Goal: Information Seeking & Learning: Understand process/instructions

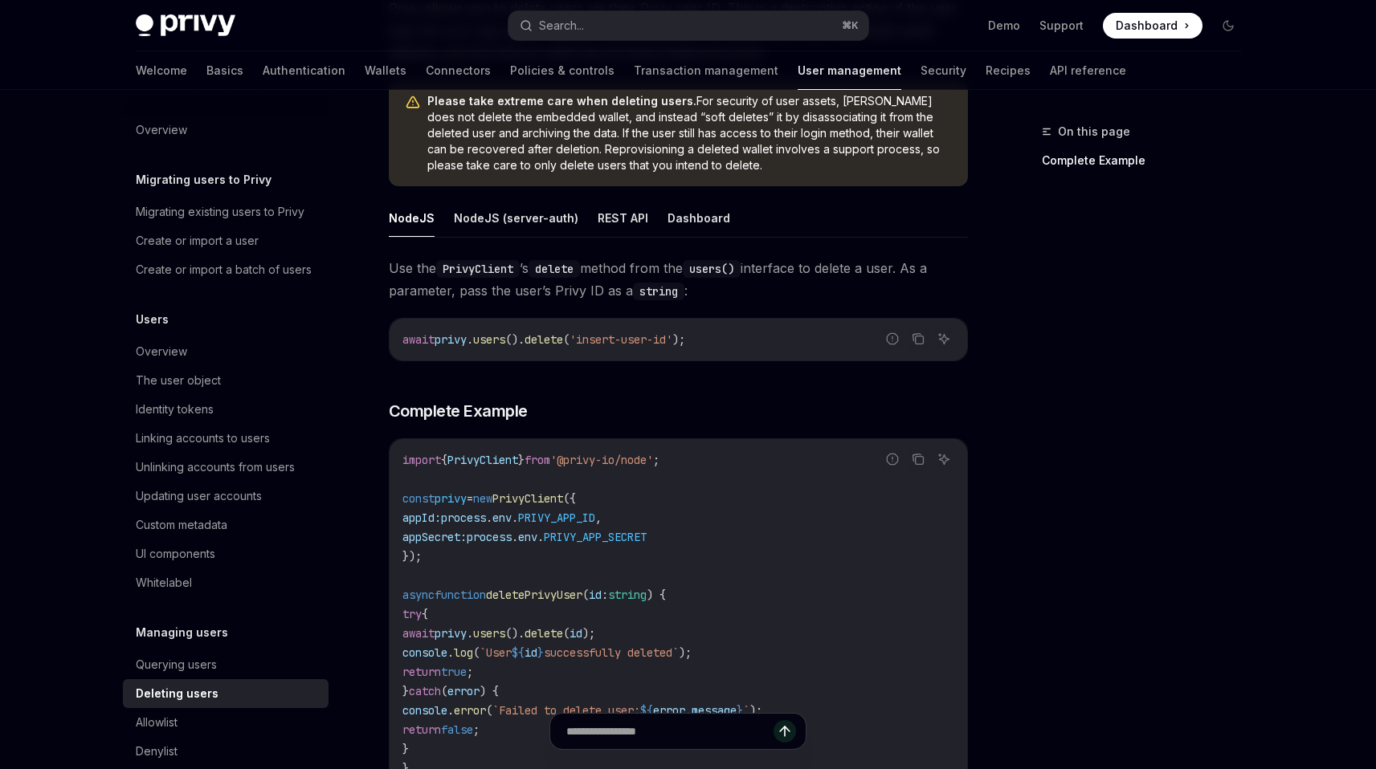
scroll to position [205, 0]
click at [698, 210] on button "Dashboard" at bounding box center [698, 219] width 63 height 38
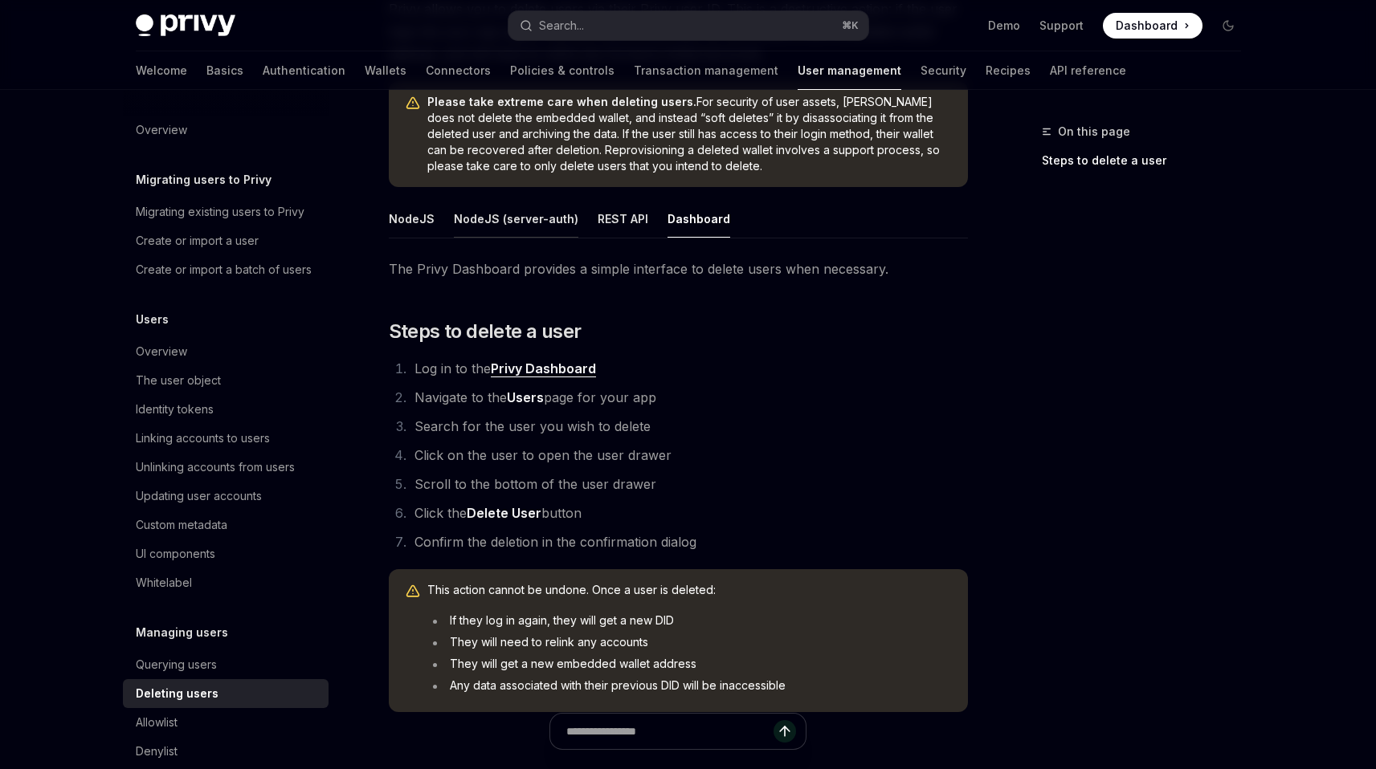
click at [500, 218] on button "NodeJS (server-auth)" at bounding box center [516, 219] width 124 height 38
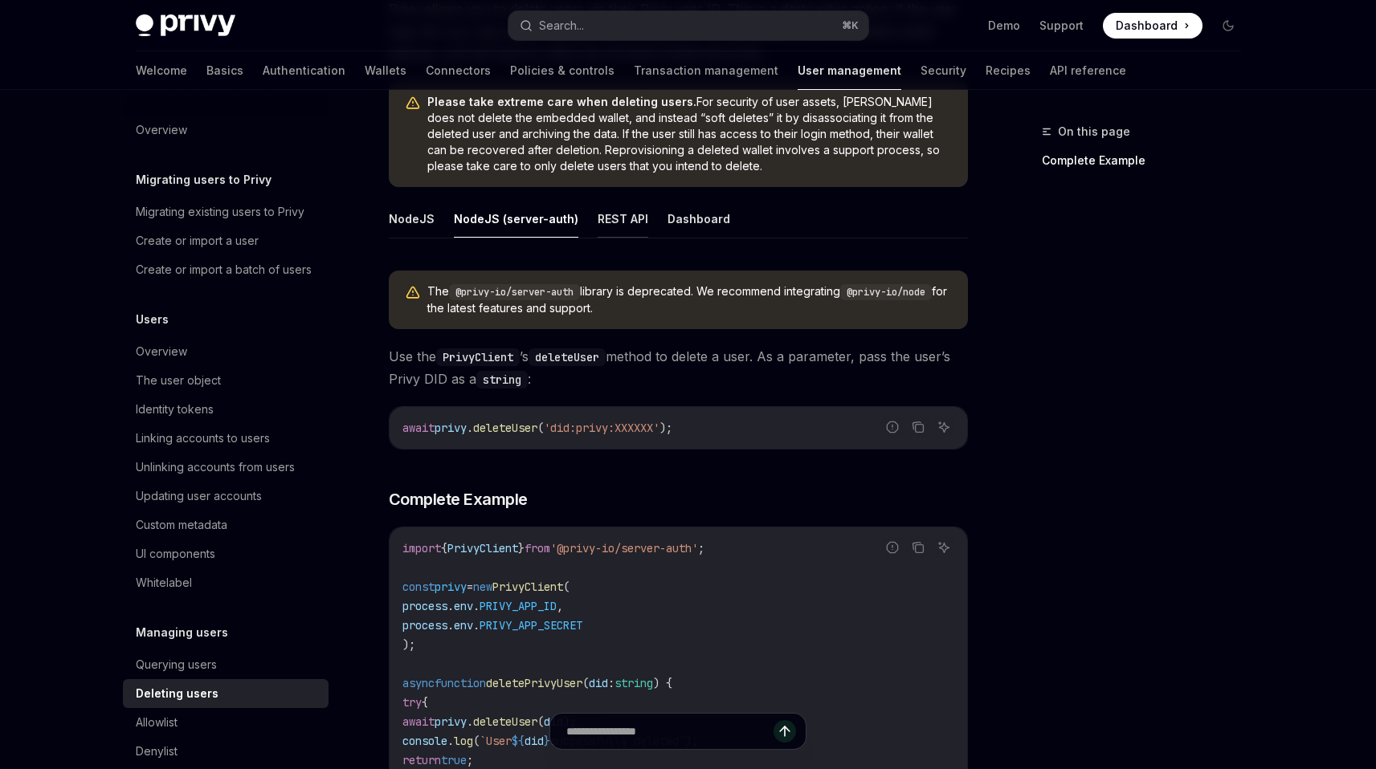
click at [616, 228] on button "REST API" at bounding box center [623, 219] width 51 height 38
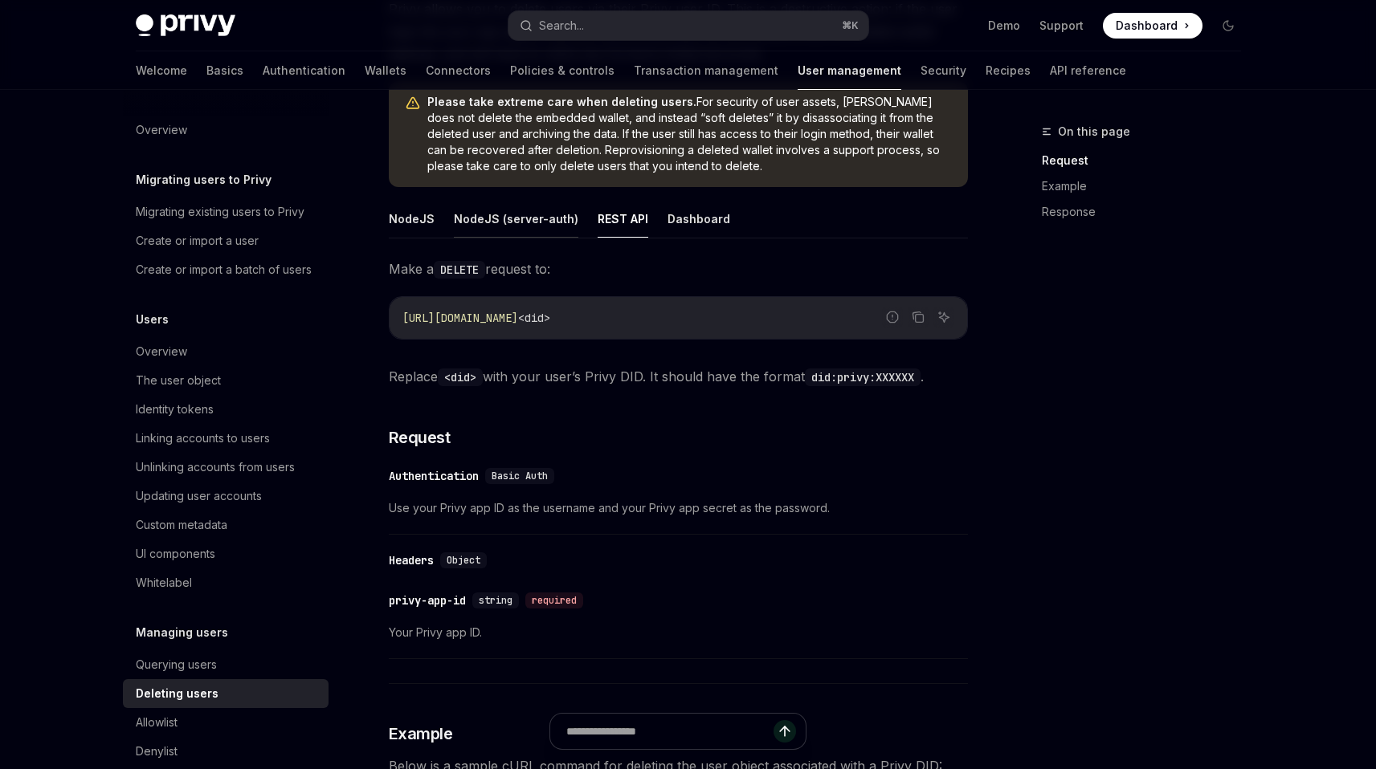
click at [491, 228] on button "NodeJS (server-auth)" at bounding box center [516, 219] width 124 height 38
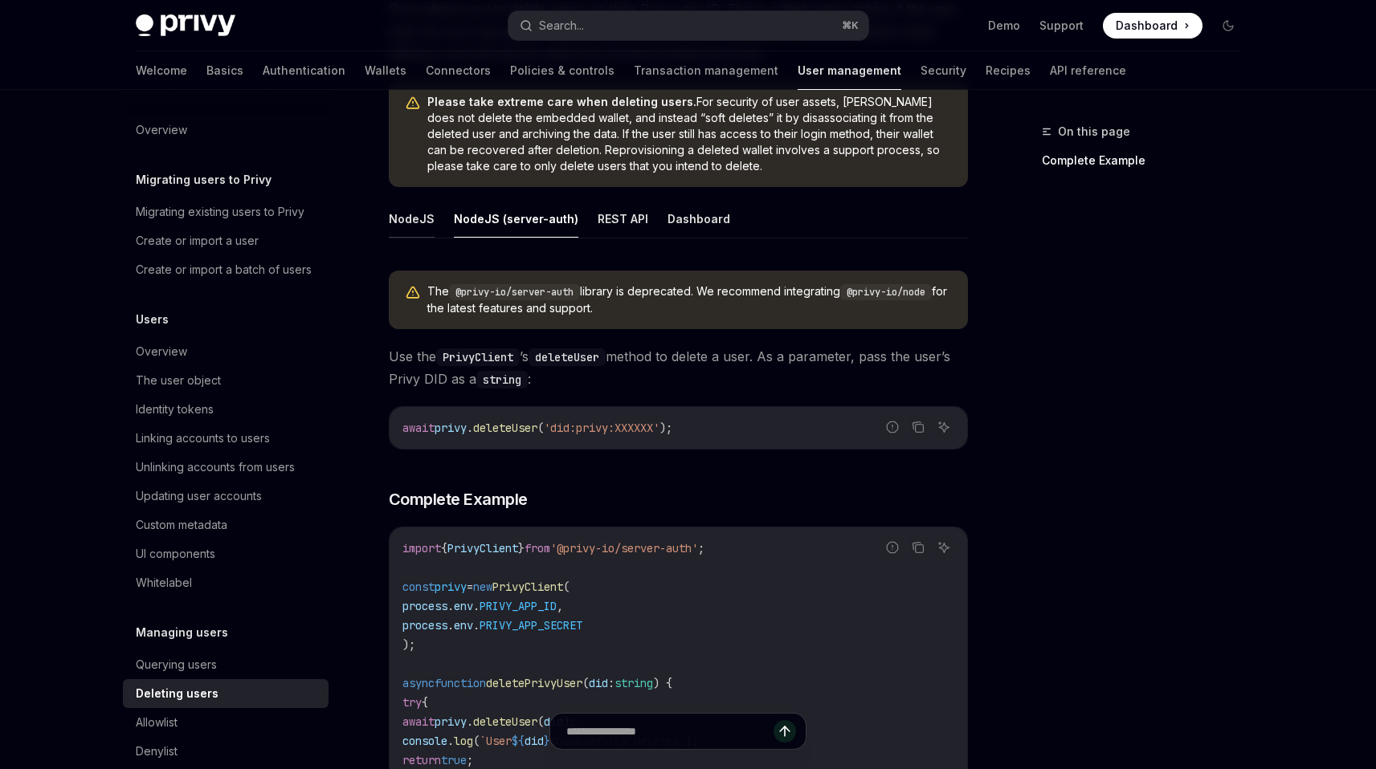
click at [406, 228] on button "NodeJS" at bounding box center [412, 219] width 46 height 38
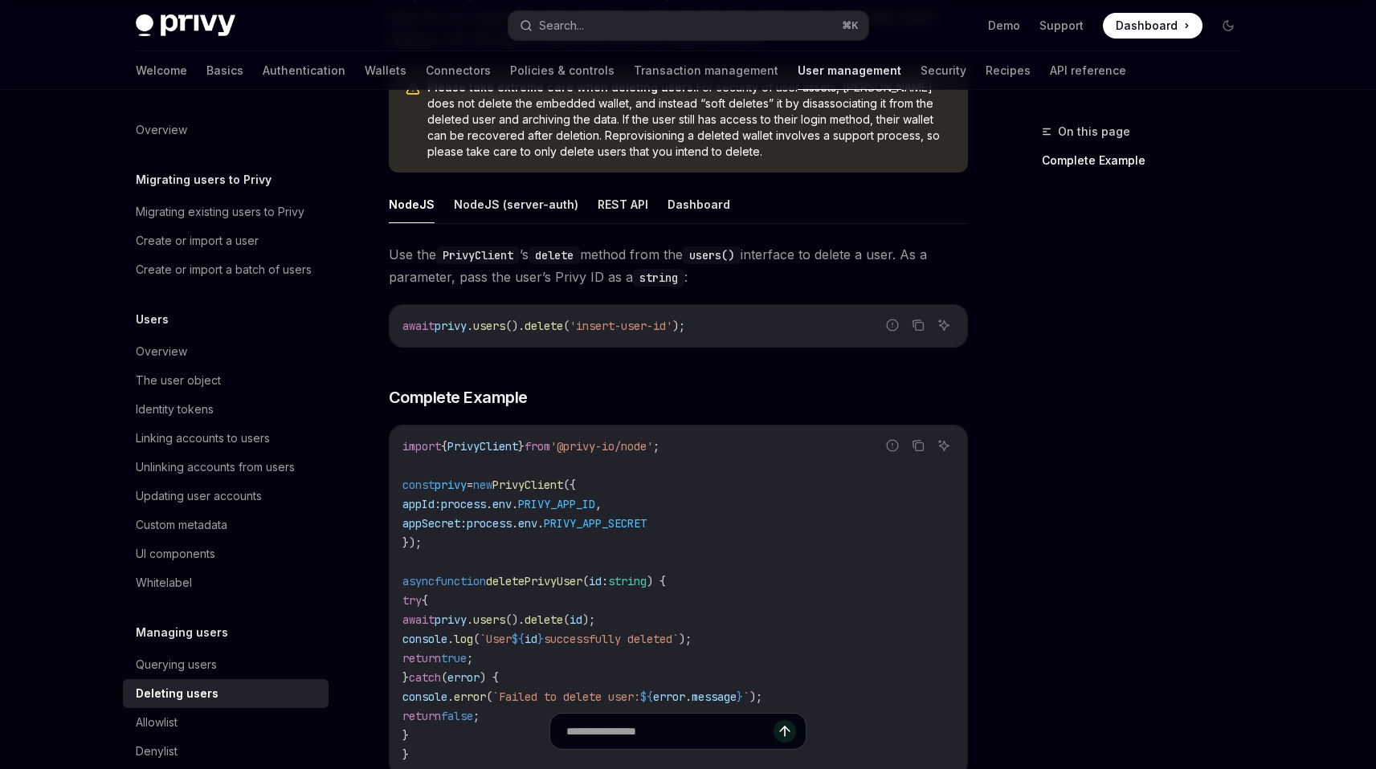
scroll to position [208, 0]
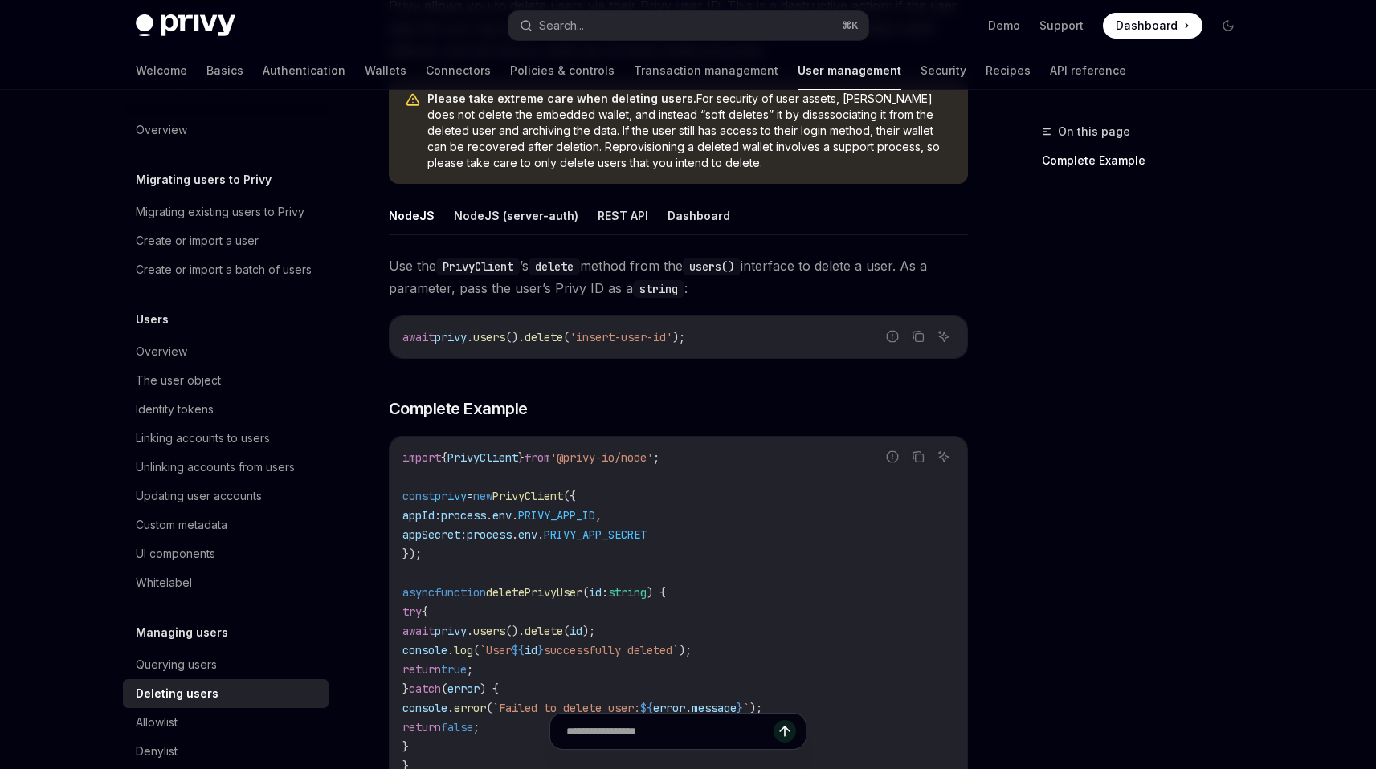
scroll to position [205, 0]
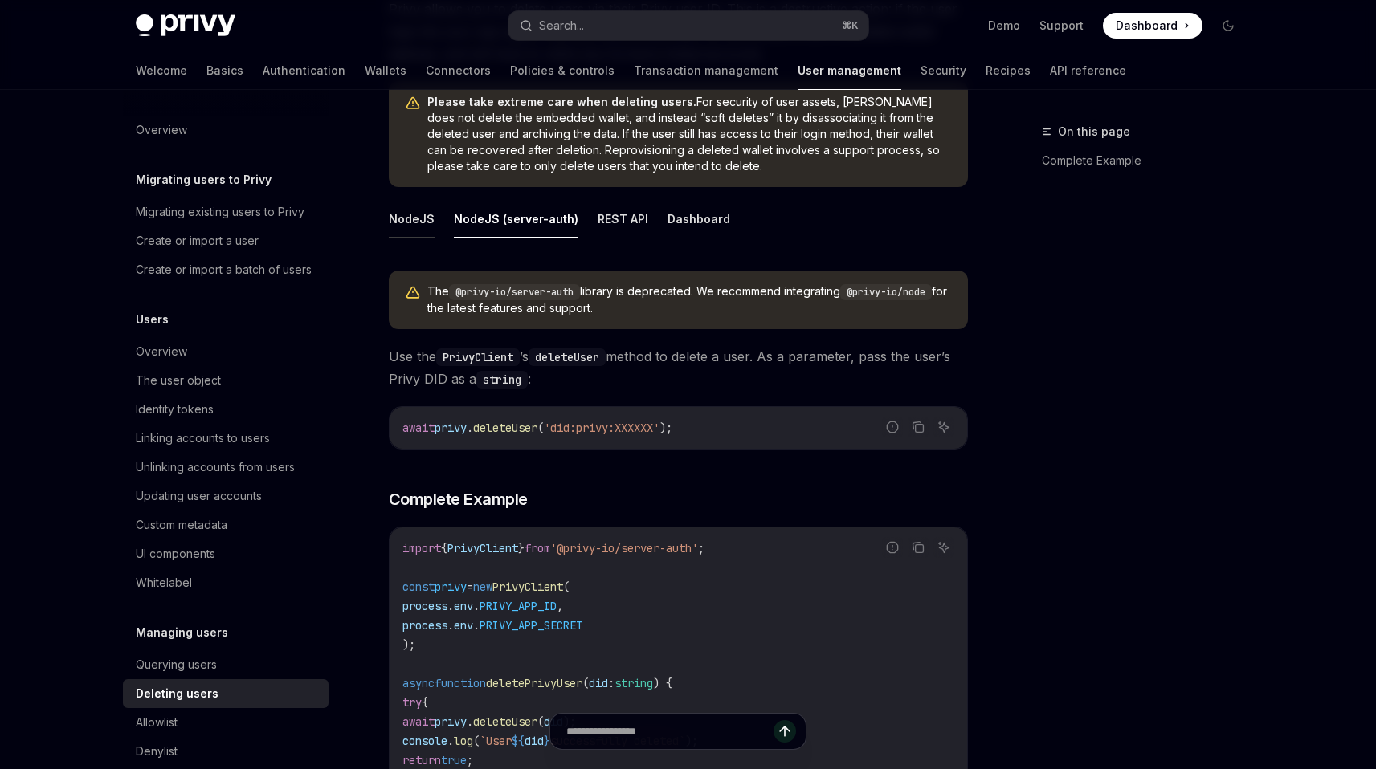
click at [418, 227] on button "NodeJS" at bounding box center [412, 219] width 46 height 38
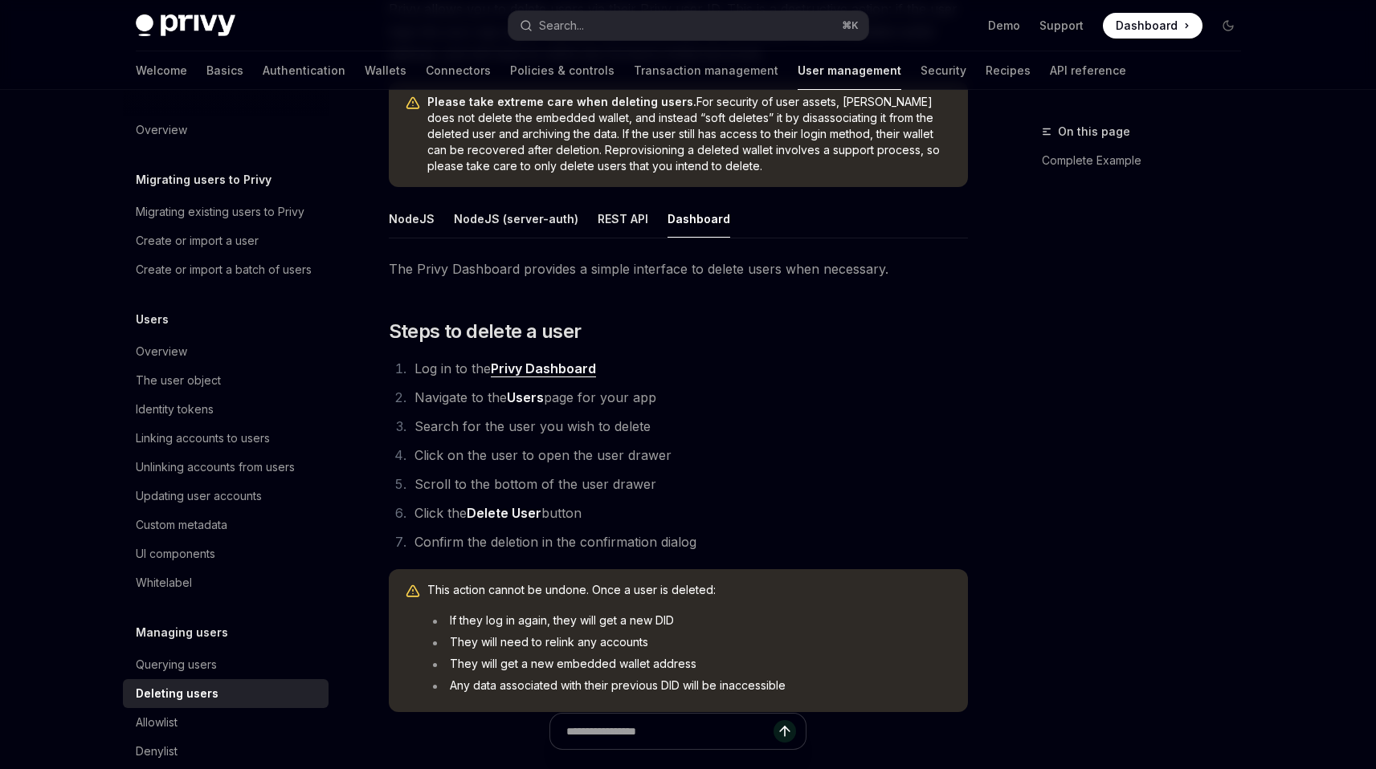
type textarea "*"
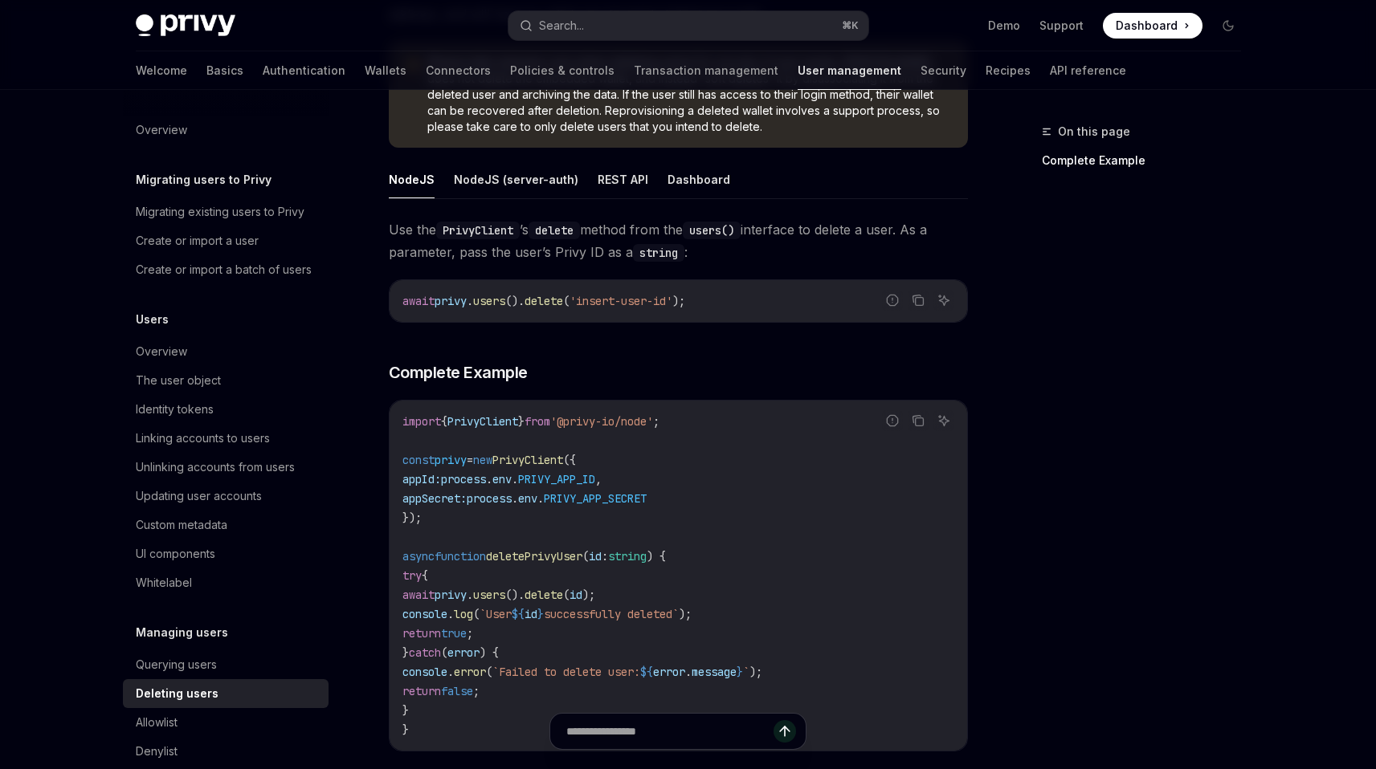
scroll to position [243, 0]
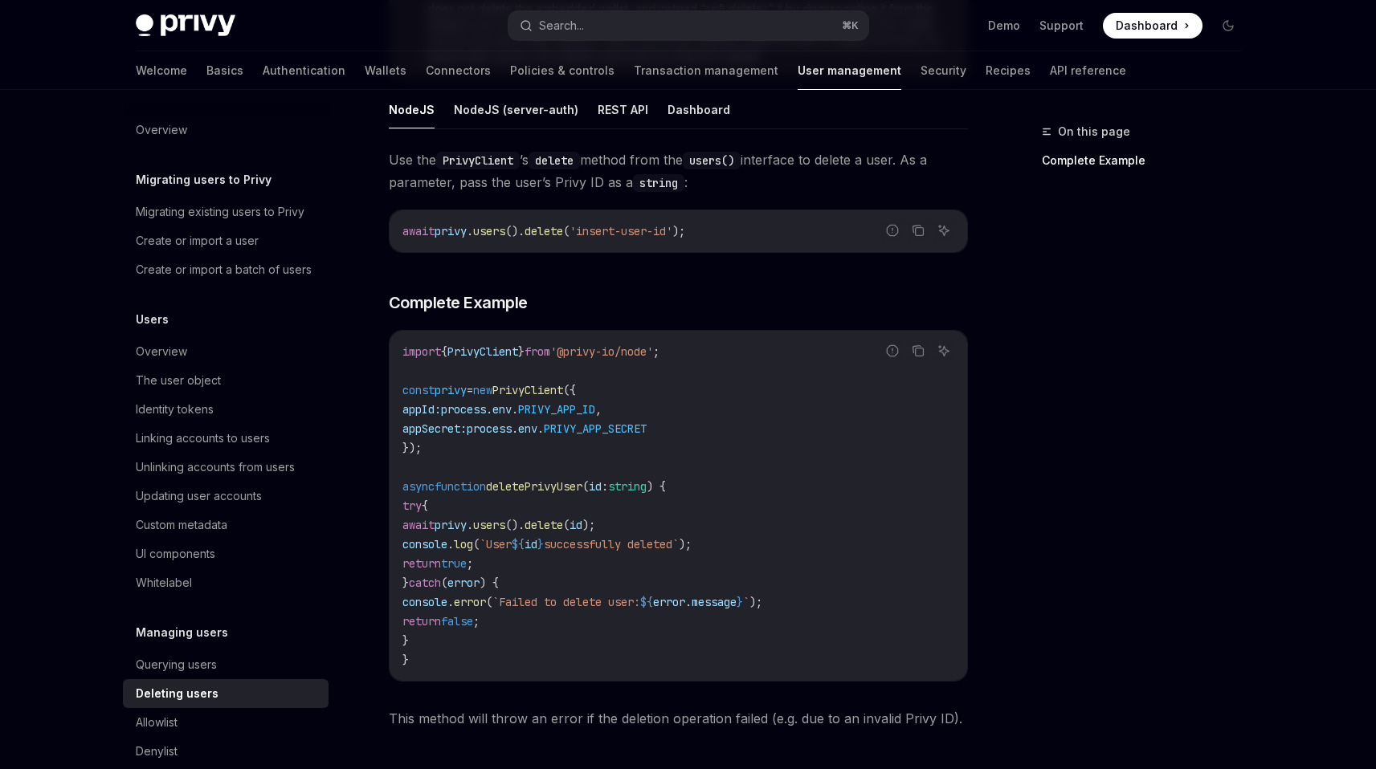
scroll to position [304, 0]
